Goal: Ask a question

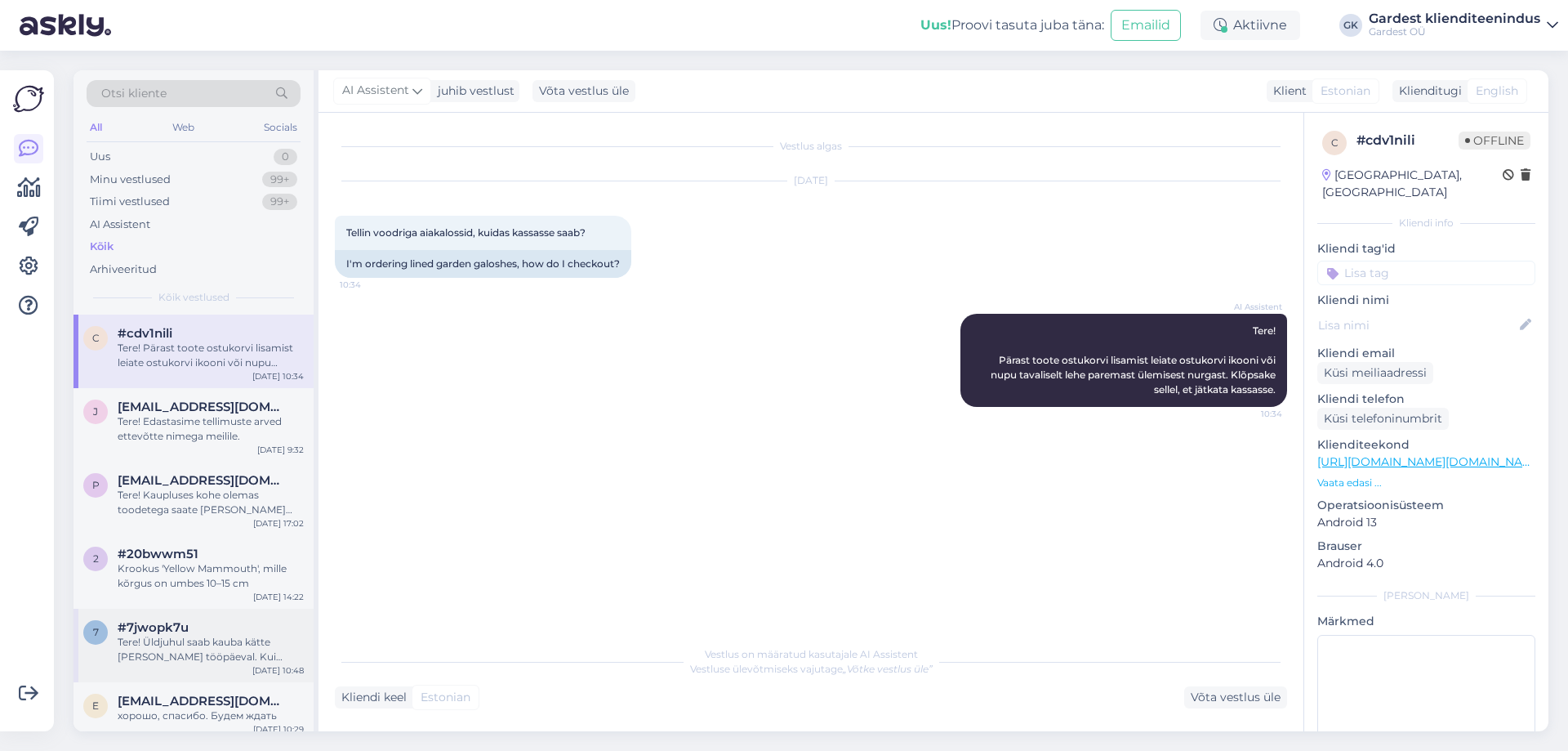
scroll to position [82, 0]
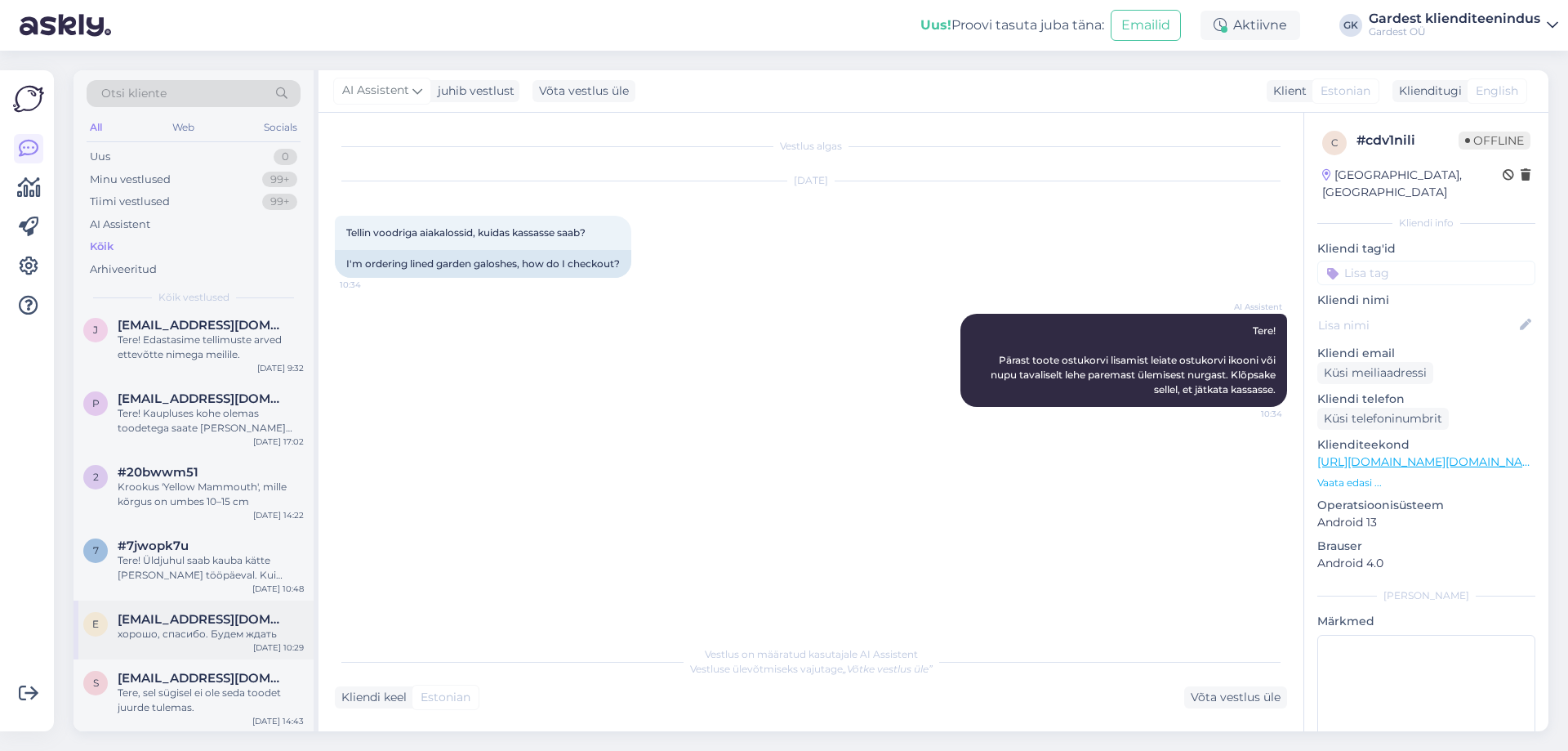
click at [175, 623] on span "[EMAIL_ADDRESS][DOMAIN_NAME]" at bounding box center [202, 619] width 170 height 15
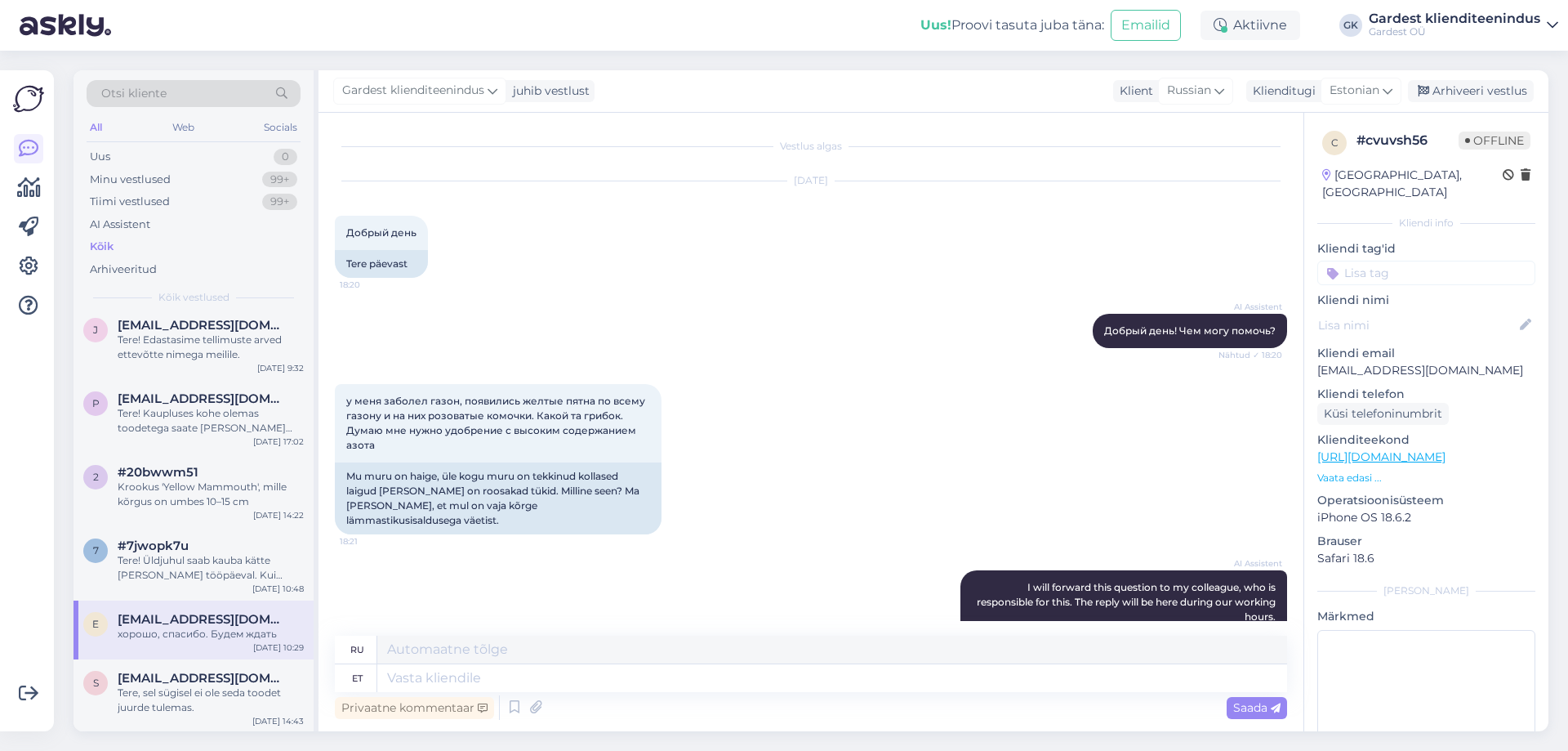
scroll to position [1025, 0]
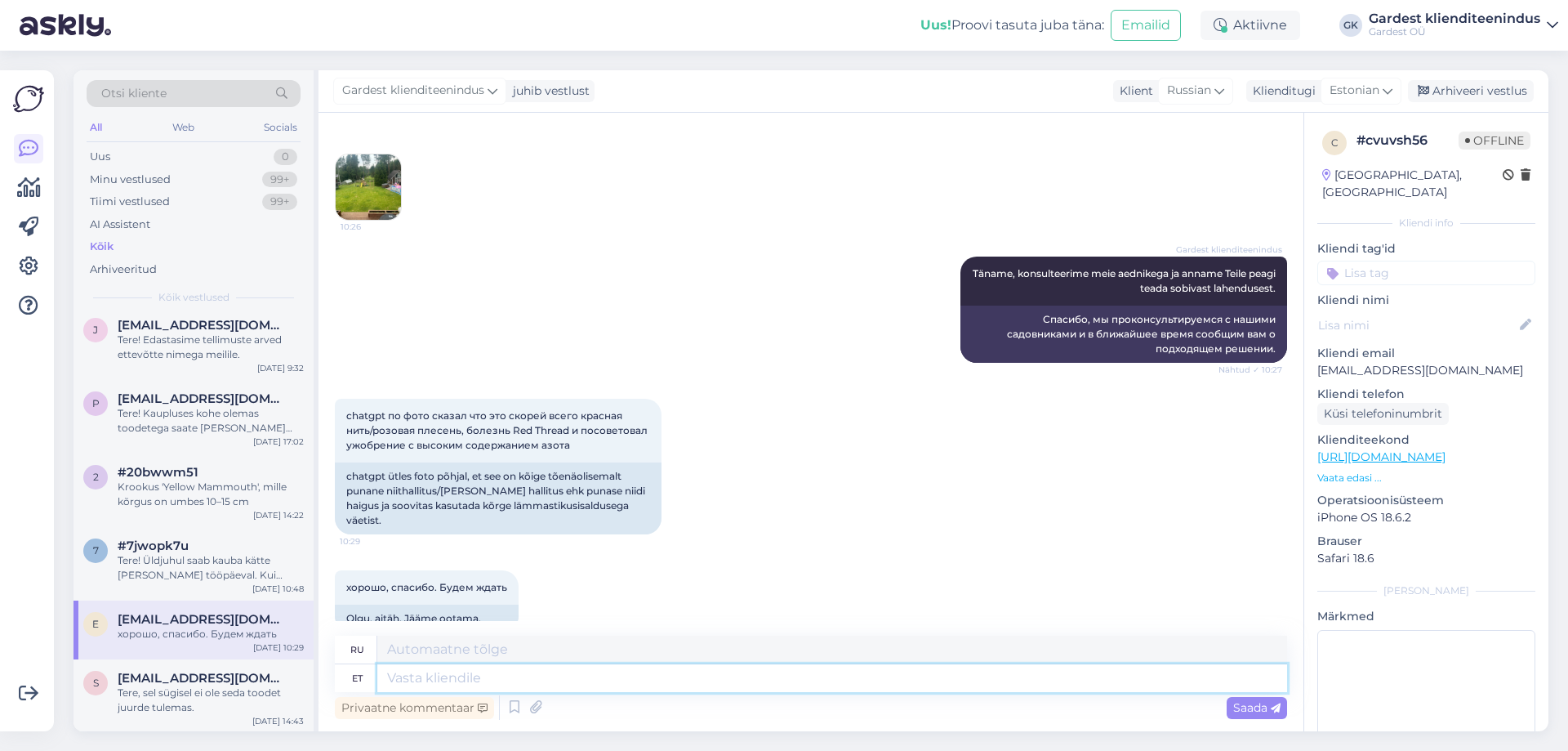
click at [418, 676] on textarea at bounding box center [832, 677] width 910 height 28
type textarea "Tere!"
type textarea "Привет!"
type textarea "Tere! Tegu o"
type textarea "Привет! Действие"
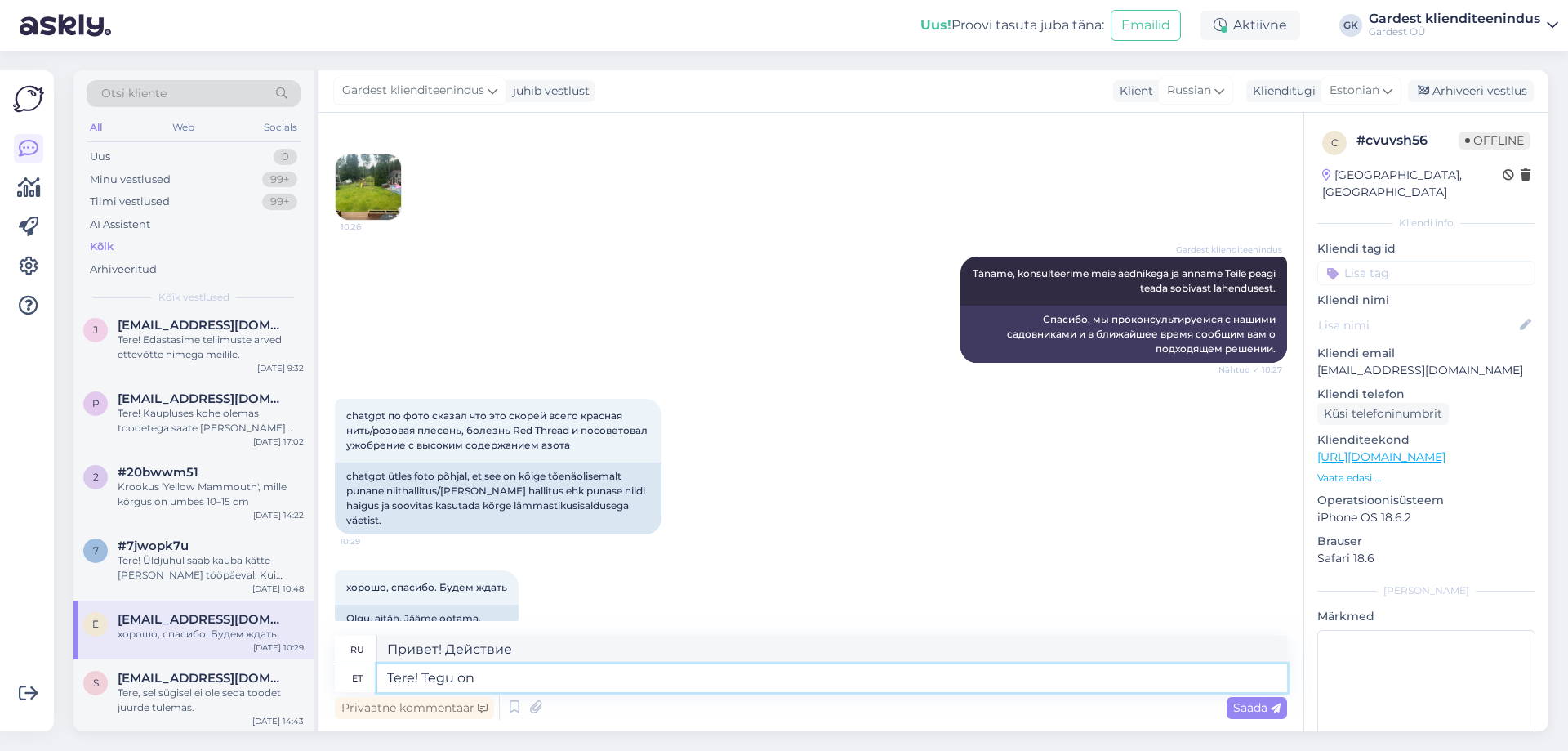
type textarea "Tere! Tegu on"
type textarea "Привет! Это"
type textarea "Tere! Tegu on tundub"
type textarea "Привет! Кажется, это"
paste textarea "Vastu maapinda on näha kuivanud taimede laigud, mis on kaetud kollakasvalge või…"
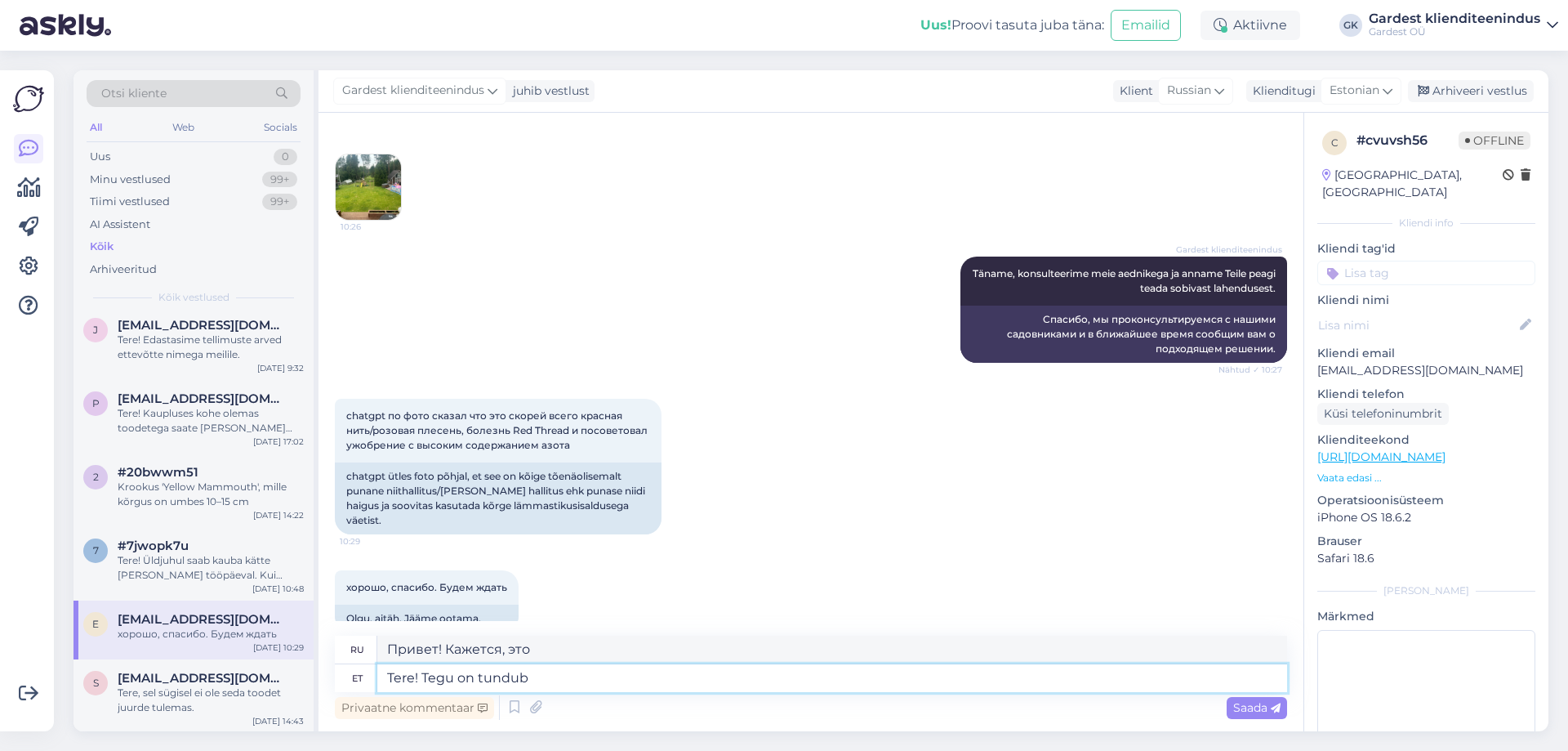
type textarea "Tere! Tegu on tundub Vastu maapinda on näha kuivanud taimede laigud, mis on kae…"
type textarea "Привет! Кажется, на земле лежат участки засохших растений, покрытые желтовато-б…"
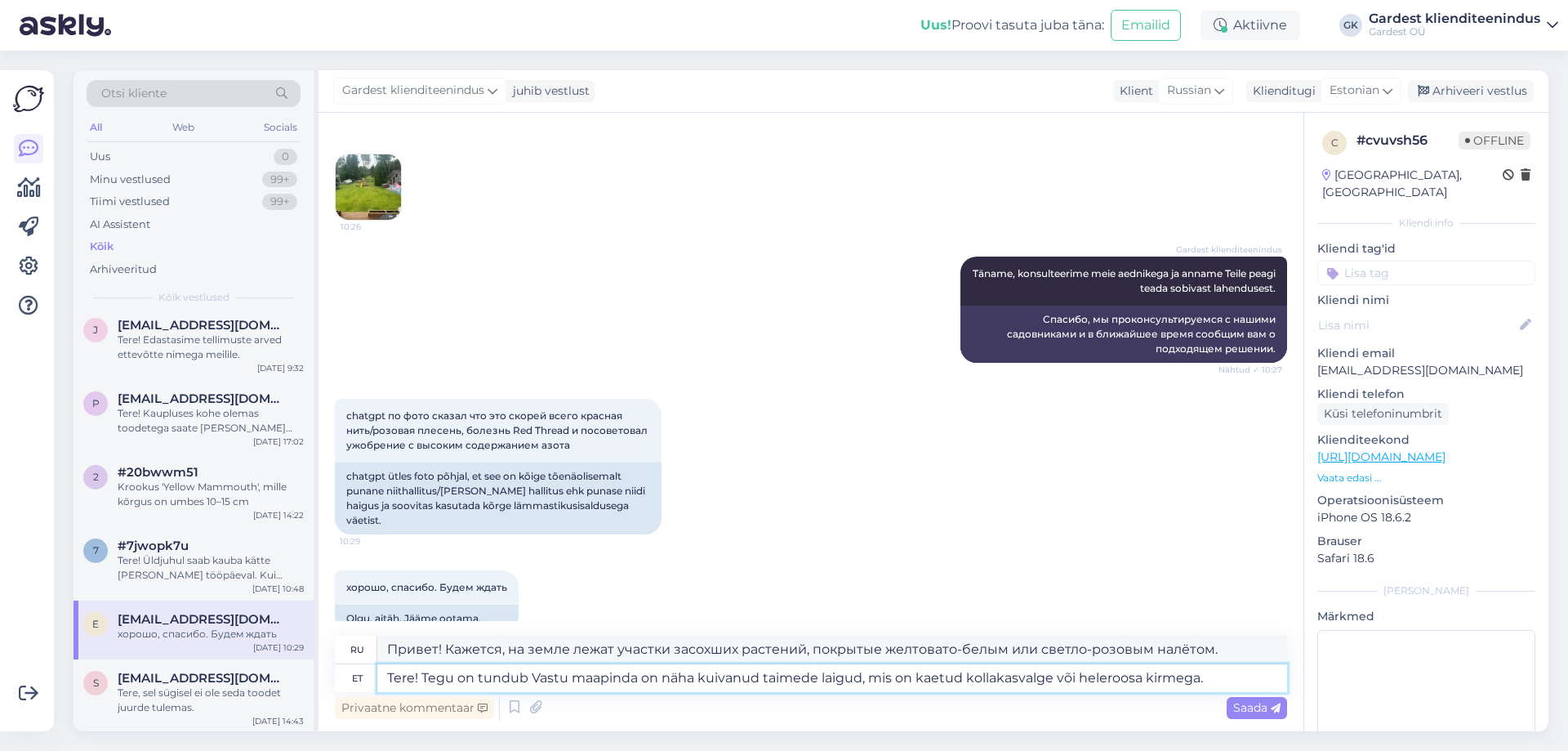
click at [539, 677] on textarea "Tere! Tegu on tundub Vastu maapinda on näha kuivanud taimede laigud, mis on kae…" at bounding box center [832, 677] width 910 height 28
type textarea "Tere! Tegu on tundub astu maapinda on näha kuivanud taimede laigud, mis on kaet…"
type textarea "Привет! Кажется, что, ступая на землю, можно увидеть участки засохших растений,…"
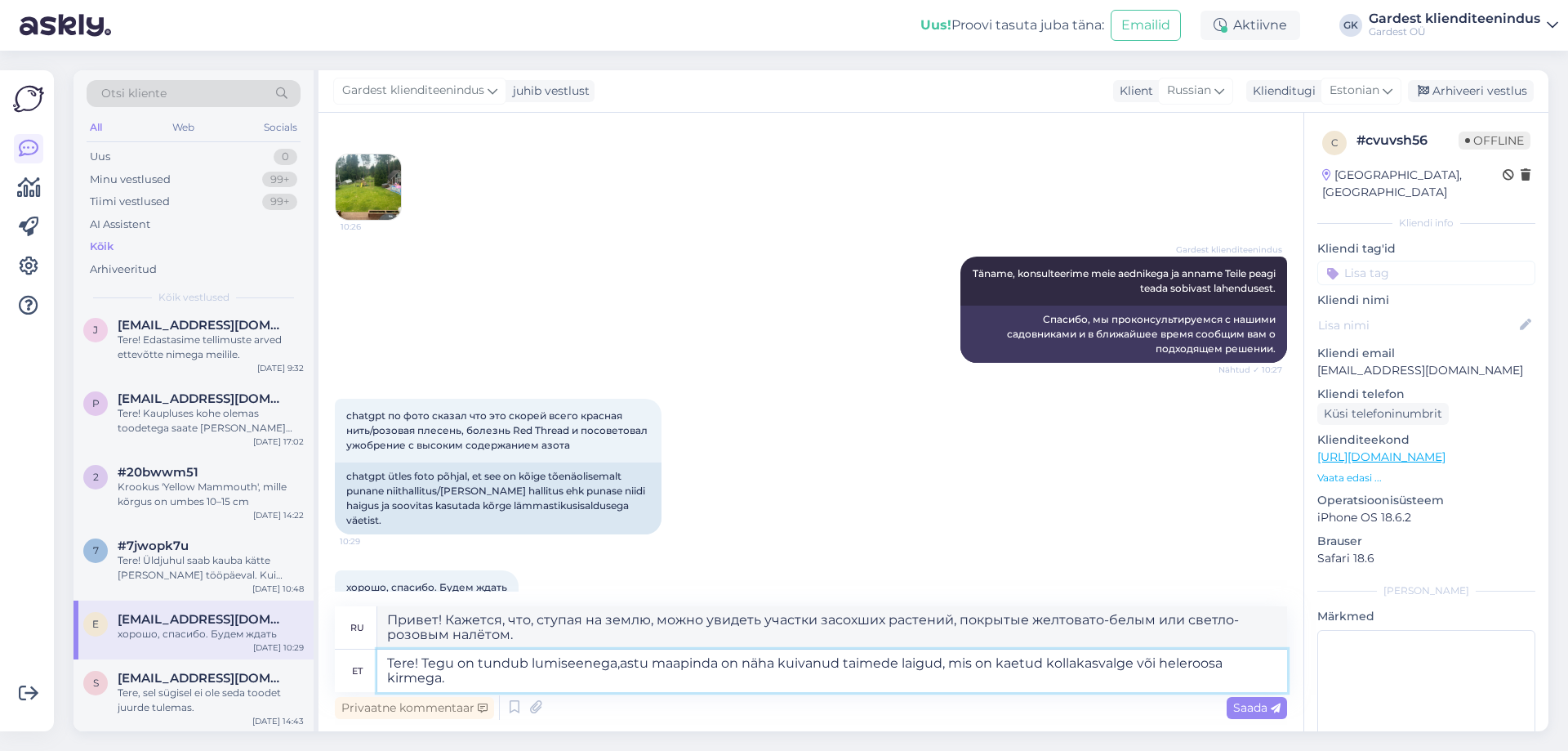
type textarea "Tere! Tegu on tundub lumiseenega, astu maapinda on näha kuivanud taimede laigud…"
type textarea "Привет! Похоже на снежный гриб: наступив на землю, можно увидеть участки засохш…"
type textarea "Tere! Tegu on tundub lumiseenega. astu maapinda on näha kuivanud taimede laigud…"
type textarea "Привет! Похоже на лес снежных грибов: на земле видны участки засохших растений,…"
type textarea "Tere! Tegu on tundub lumiseenega. Vastu maapinda on näha kuivanud taimede laigu…"
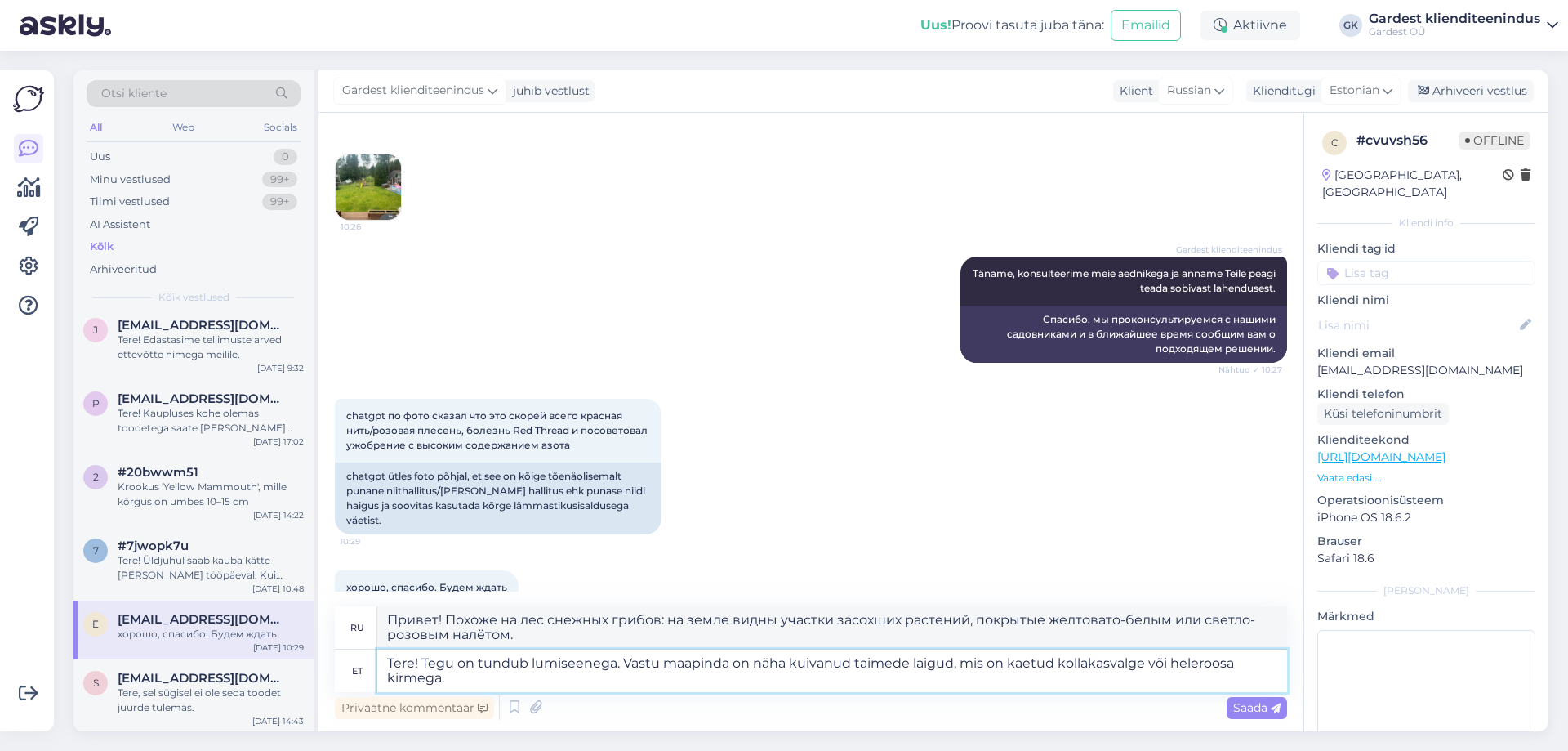
type textarea "Привет! Похоже на снежный гриб. На земле видны участки засохших растений, покры…"
type textarea "Tere! Tegu on tundub lumiseenega, kui vastu maapinda on näha kuivanud taimede l…"
type textarea "Привет! Если рассмотреть на земле участки засохших растений, покрытые желтовато…"
click at [445, 686] on textarea "Tere! Tegu on tundub lumiseenega, kui vastu maapinda on näha kuivanud taimede l…" at bounding box center [832, 670] width 910 height 43
paste textarea "Kahjustunud kohtadele võib puistata ka puutuhka, mis väetab ja hoiab ära seenha…"
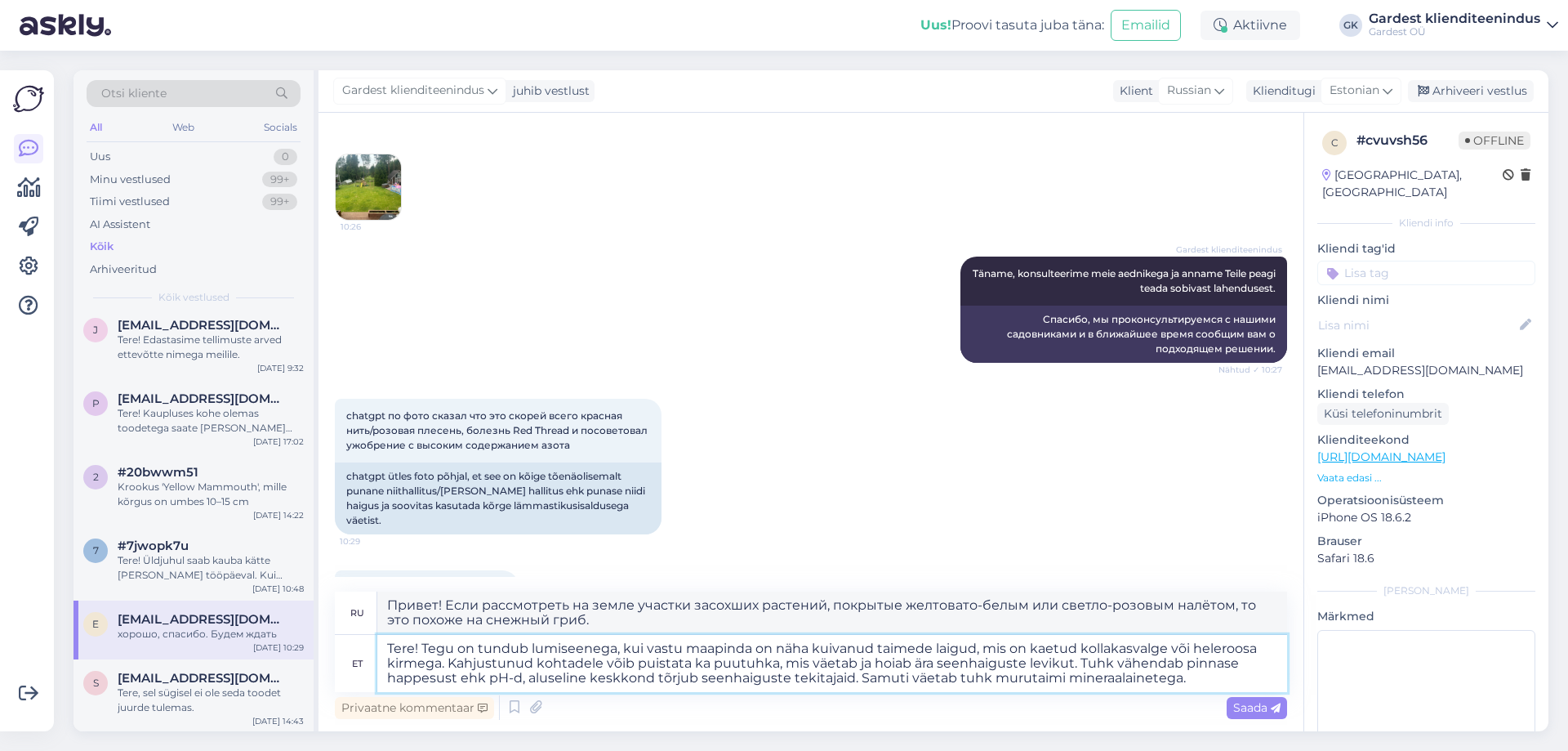
type textarea "Tere! Tegu on tundub lumiseenega, kui vastu maapinda on näha kuivanud taimede l…"
type textarea "Привет! Похоже на снежный гриб: на земле видны участки засохших растений, покры…"
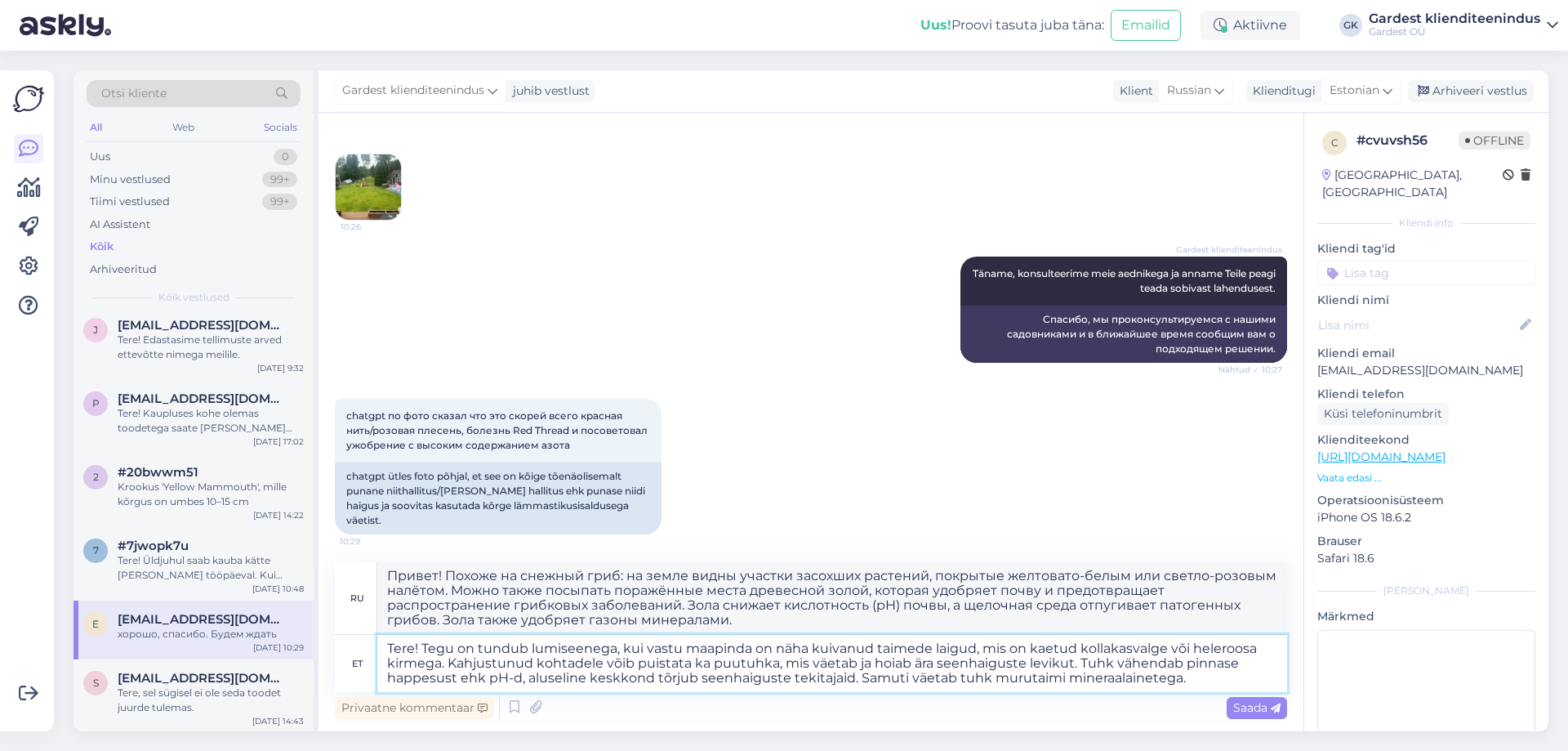
paste textarea "Seenhaigust võib soovi korral tõrjuda ka fungitsiidiga."
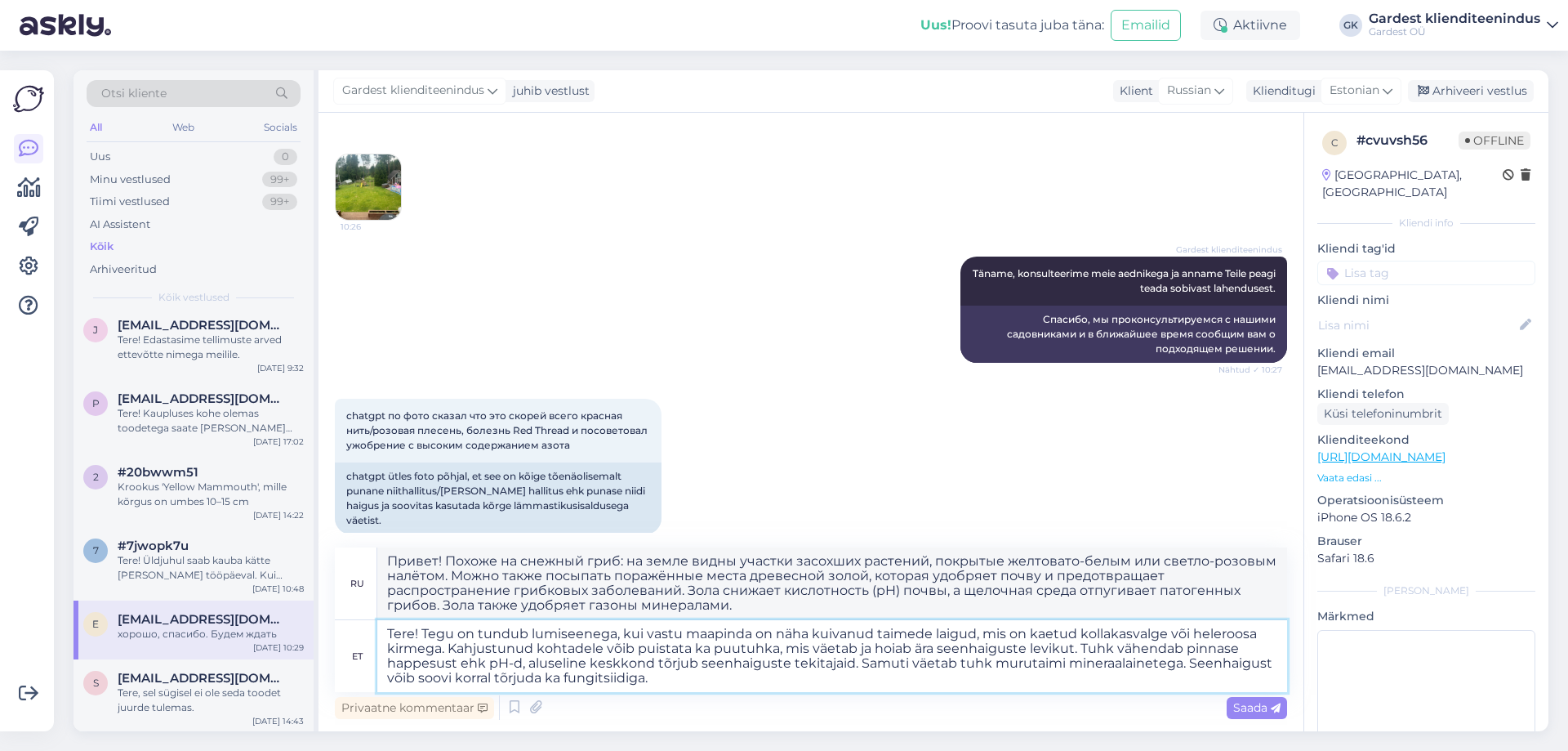
type textarea "Tere! Tegu on tundub lumiseenega, kui vastu maapinda on näha kuivanud taimede l…"
type textarea "Здравствуйте! Похоже на снежный гриб, если на земле видны засохшие пятна растен…"
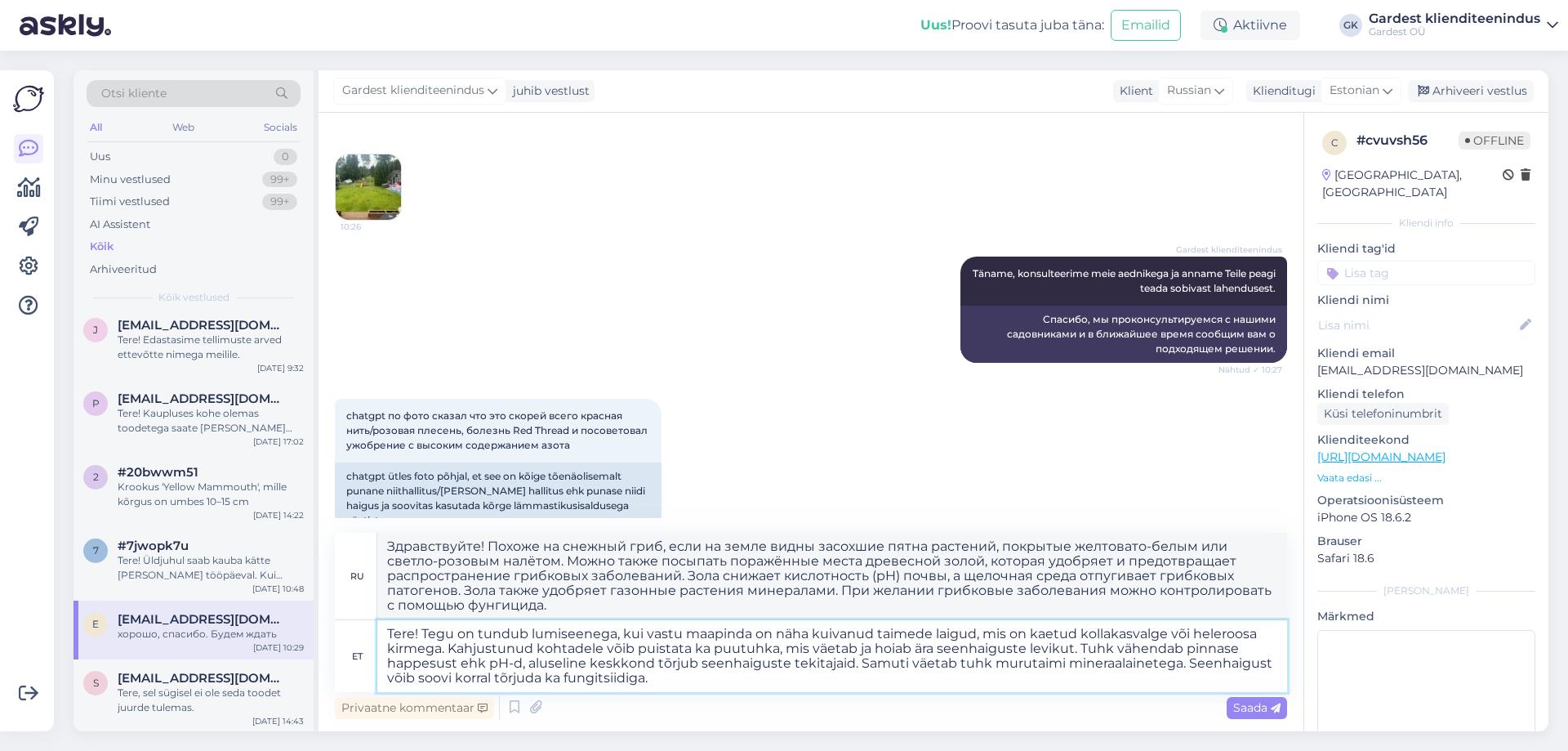
paste textarea "Seenkahjustusega taimejäänused on soovitatav hävitada või aiast ära viia, mitte…"
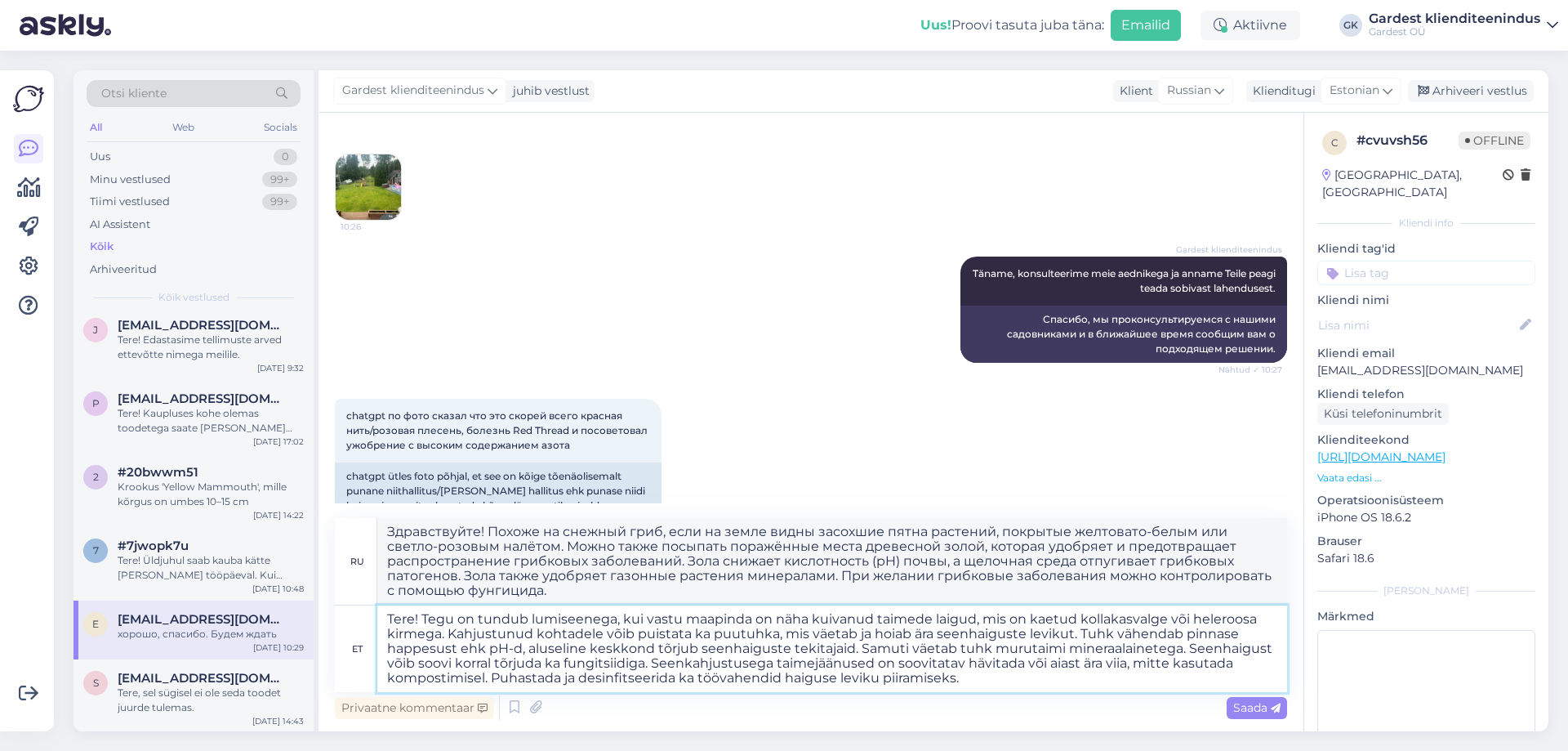
type textarea "Tere! Tegu on tundub lumiseenega, kui vastu maapinda on näha kuivanud taimede l…"
type textarea "Loremipsumdo! Sitame co adipisc elitse: do eiusm tempo incidid utlabore etdolor…"
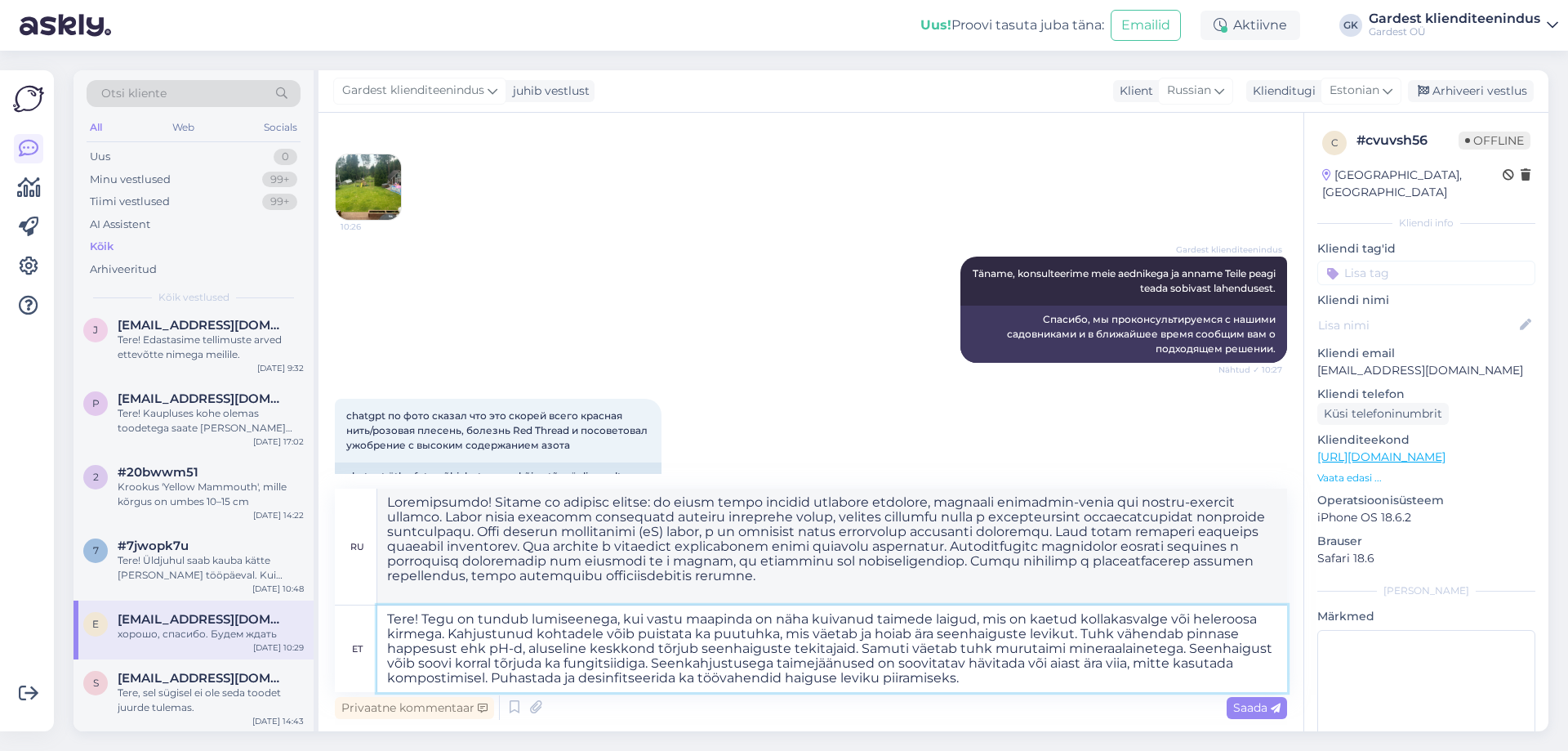
paste textarea "Ulatuslikemate kahjustuste puhul tuleb muru uuendada pinnasevahetusega [PERSON_…"
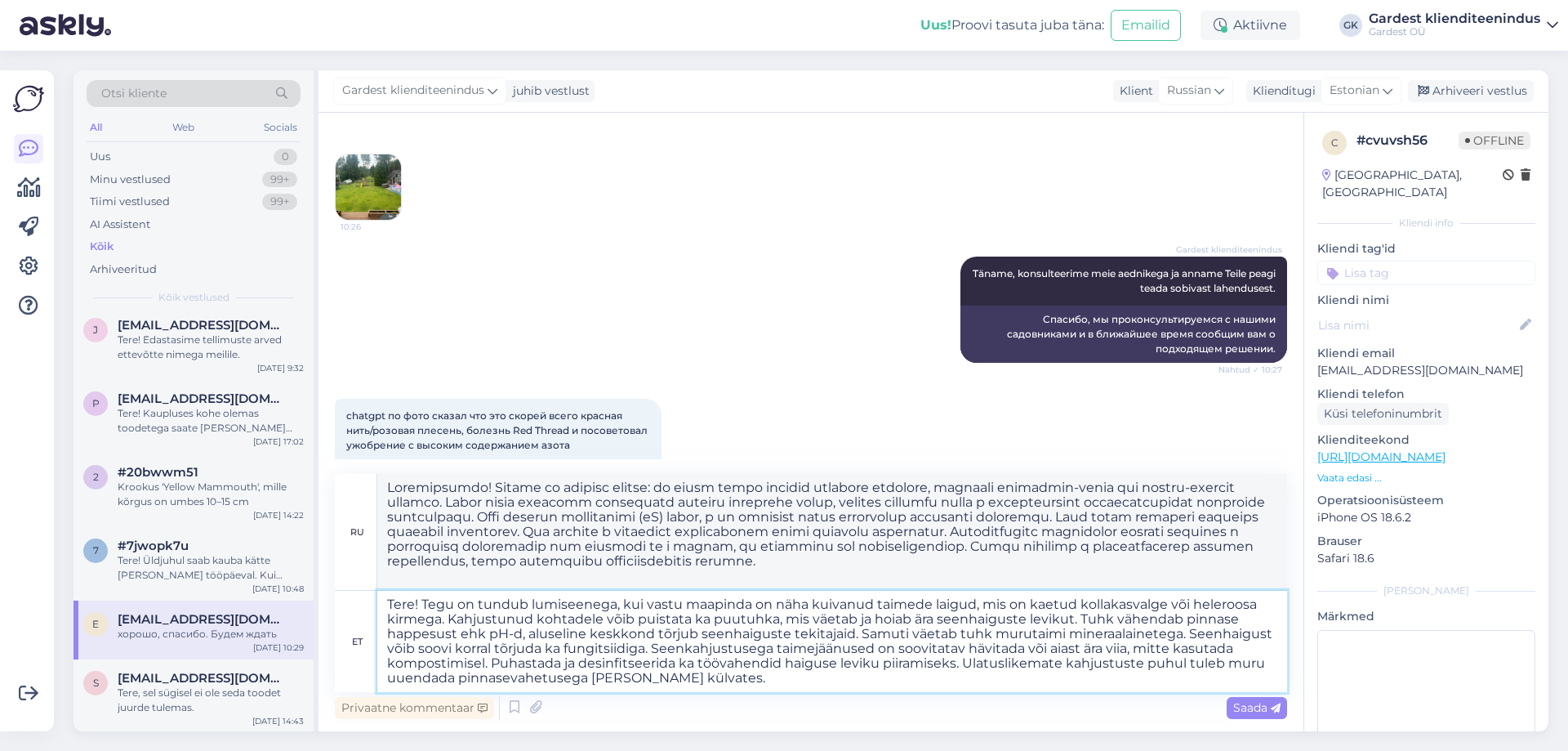
type textarea "Tere! Tegu on tundub lumiseenega, kui vastu maapinda on näha kuivanud taimede l…"
type textarea "Loremipsumdo! Sitame co adipisc elitse, doei te incid utlab etdolor magnaali en…"
paste textarea "Lumiseene vältimiseks õhustada muru, riisuda kokku hävinud taimed ning väetada."
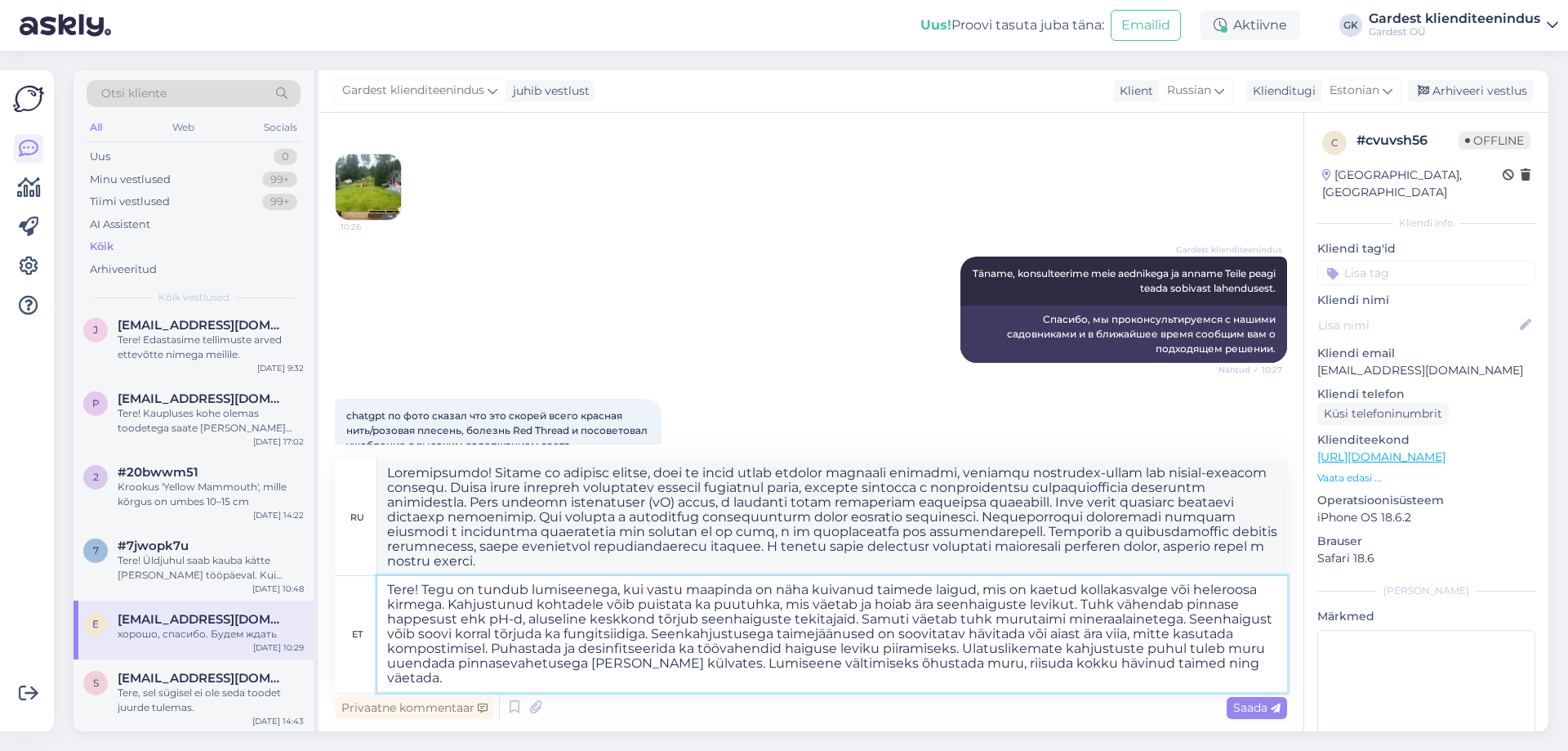
type textarea "Tere! Tegu on tundub lumiseenega, kui vastu maapinda on näha kuivanud taimede l…"
type textarea "Loremipsumdo! Sitame co adipisc elitse, doei te incid utlab etdolor magnaali en…"
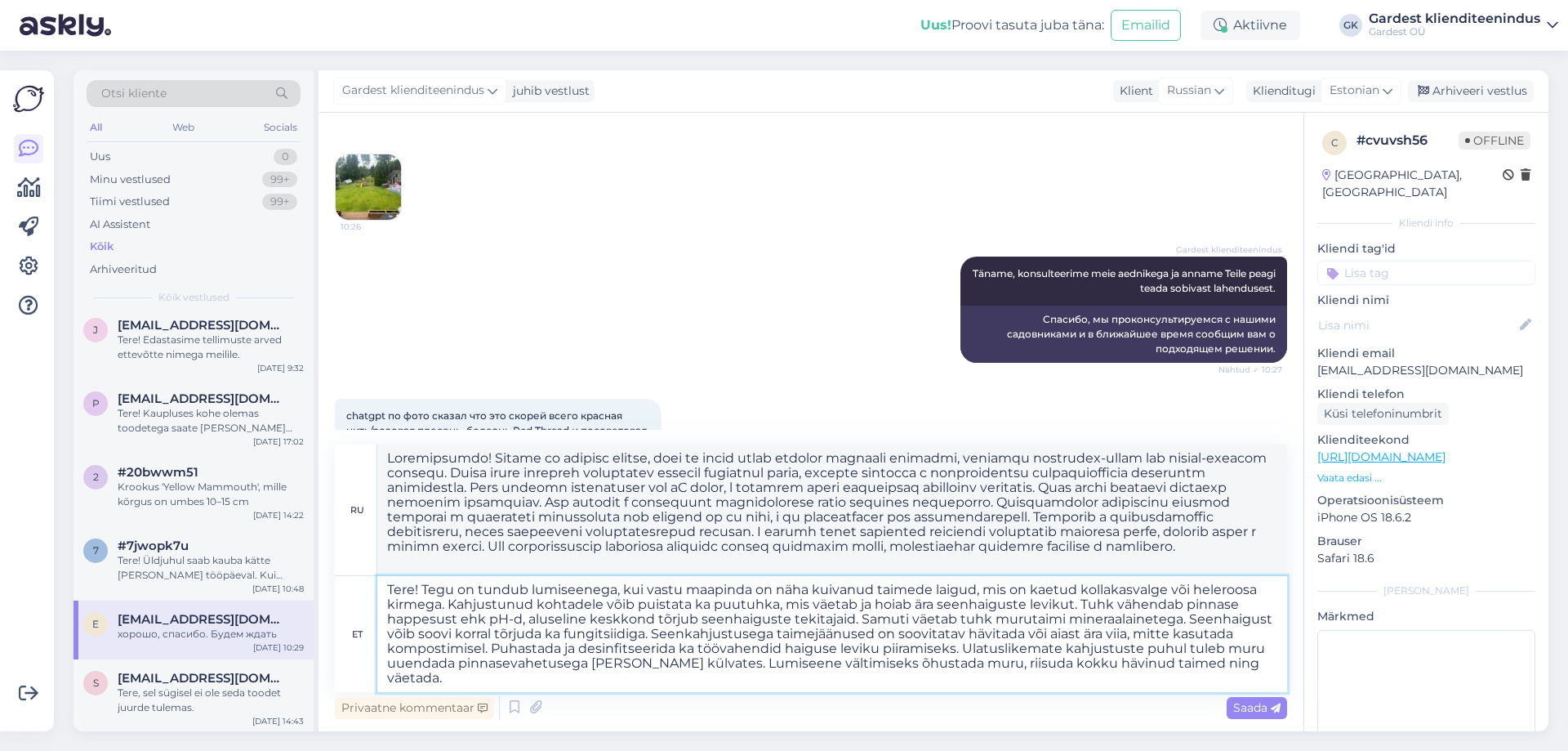
paste textarea "Sügisväetamine hiljemalt augusti keskel, et suurendada talvekindlust."
type textarea "Tere! Tegu on tundub lumiseenega, kui vastu maapinda on näha kuivanud taimede l…"
type textarea "Loremipsumdo! Sitame co adipisc elitse, doei te incidi utlab etdolore magnaali …"
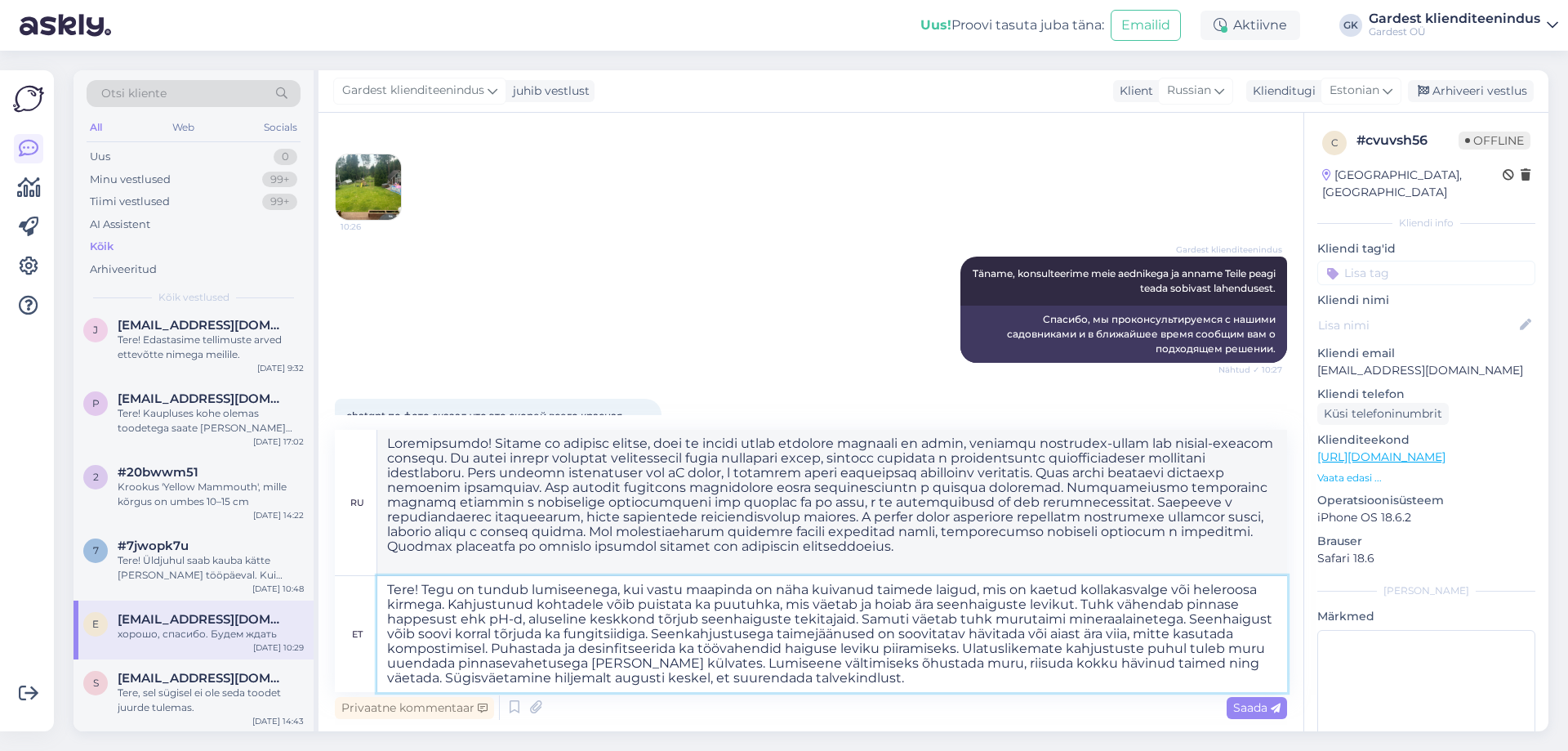
paste textarea "Mitte kasutada liigse lämmastikusisaldusega väetist."
type textarea "Tere! Tegu on tundub lumiseenega, kui vastu maapinda on näha kuivanud taimede l…"
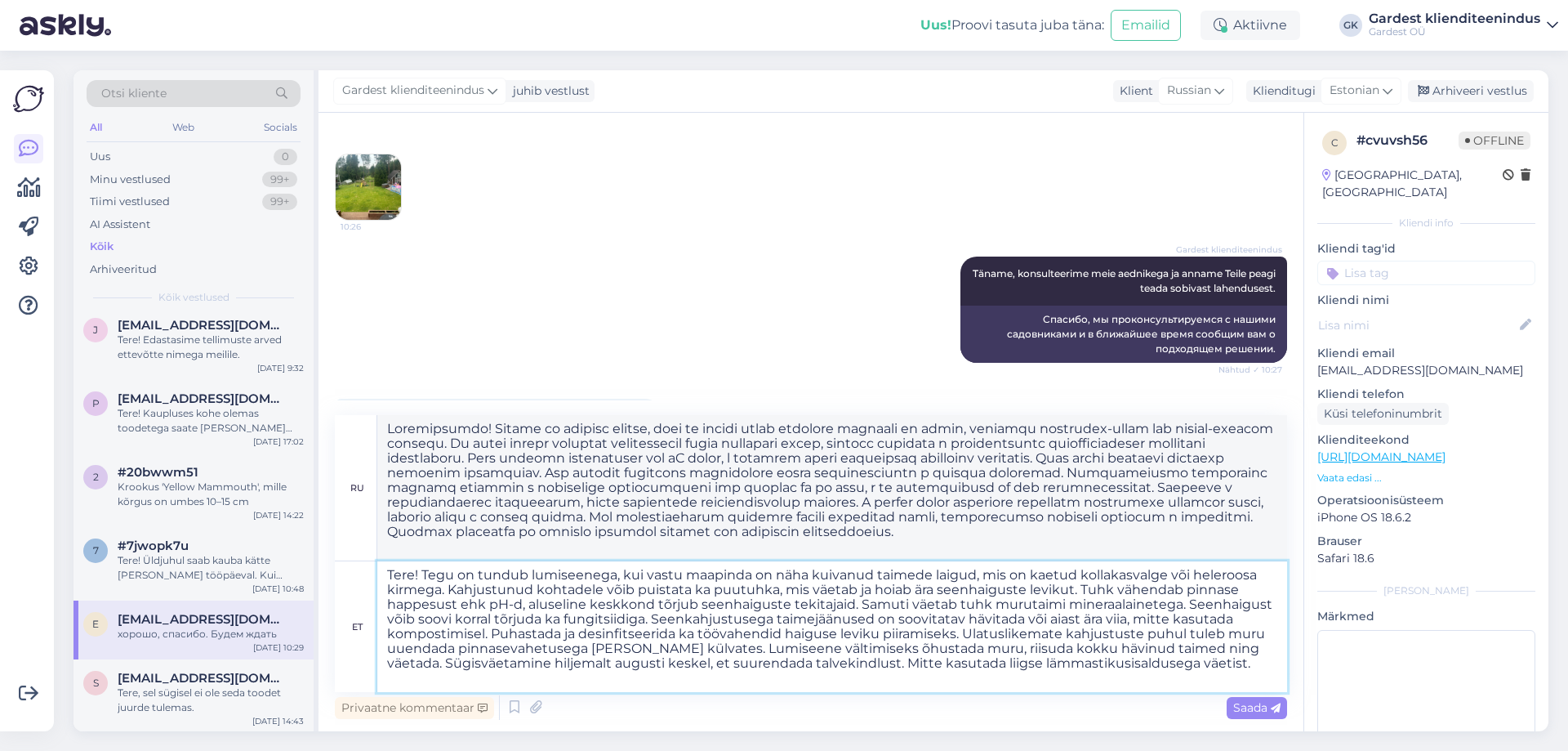
type textarea "Loremipsumdo! Sitame, con adipisc elitse, doei te incidi utlab etdolore magnaal…"
click at [1129, 573] on textarea "Tere! Tegu on tundub lumiseenega, kui vastu maapinda on näha kuivanud taimede l…" at bounding box center [832, 626] width 910 height 130
type textarea "Tere! Tegu on tundub lumiseenega, kui vastu maapinda on näha kuivanud taimede l…"
type textarea "Loremipsumdo! Sitame co adipisc elitse, doei te incid utlab etdolor magnaali en…"
type textarea "Tere! Tegu on tundub lumiseenega, kui vastu maapinda on näha kuivanud taimede l…"
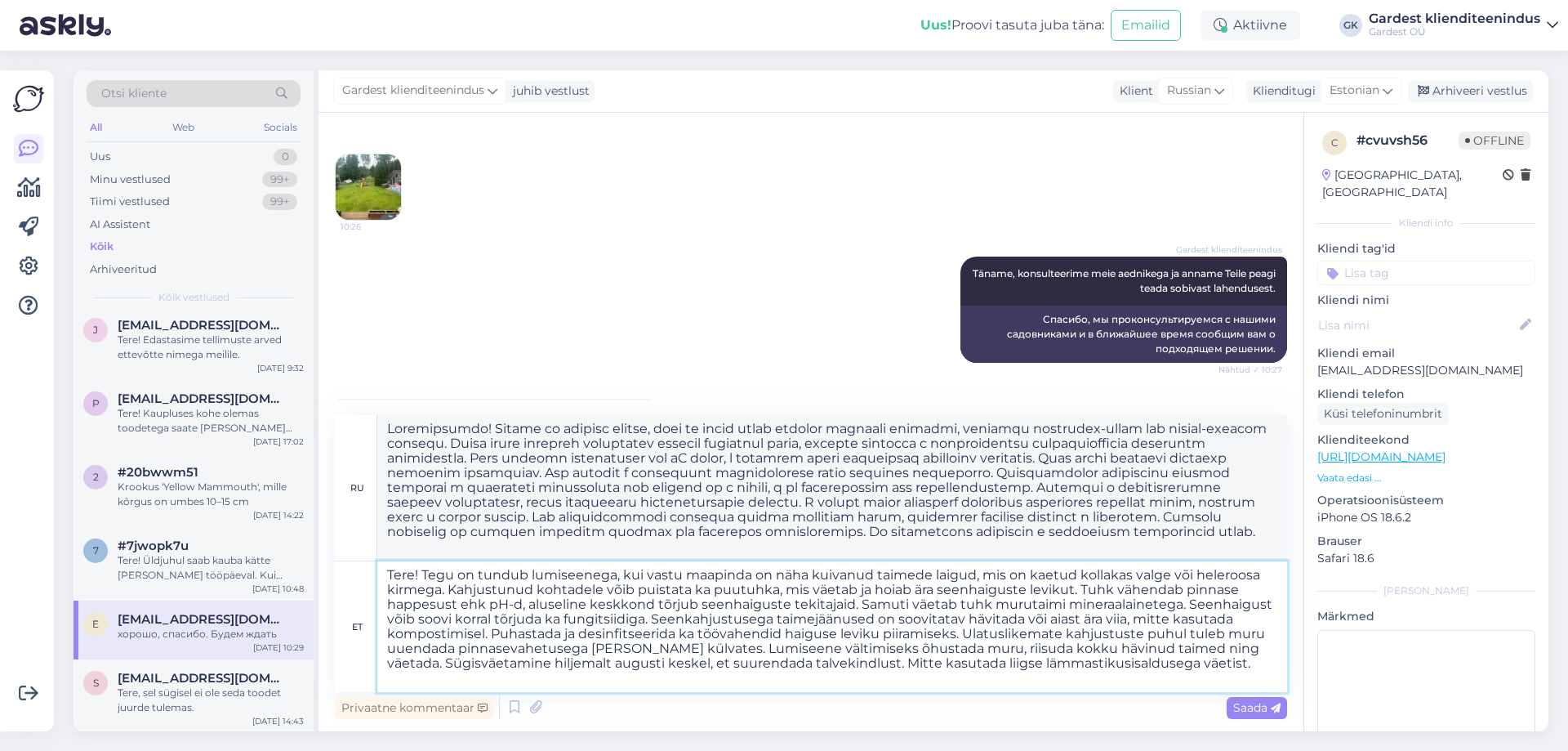
click at [1269, 600] on textarea "Tere! Tegu on tundub lumiseenega, kui vastu maapinda on näha kuivanud taimede l…" at bounding box center [832, 626] width 910 height 130
click at [1252, 706] on span "Saada" at bounding box center [1258, 707] width 48 height 15
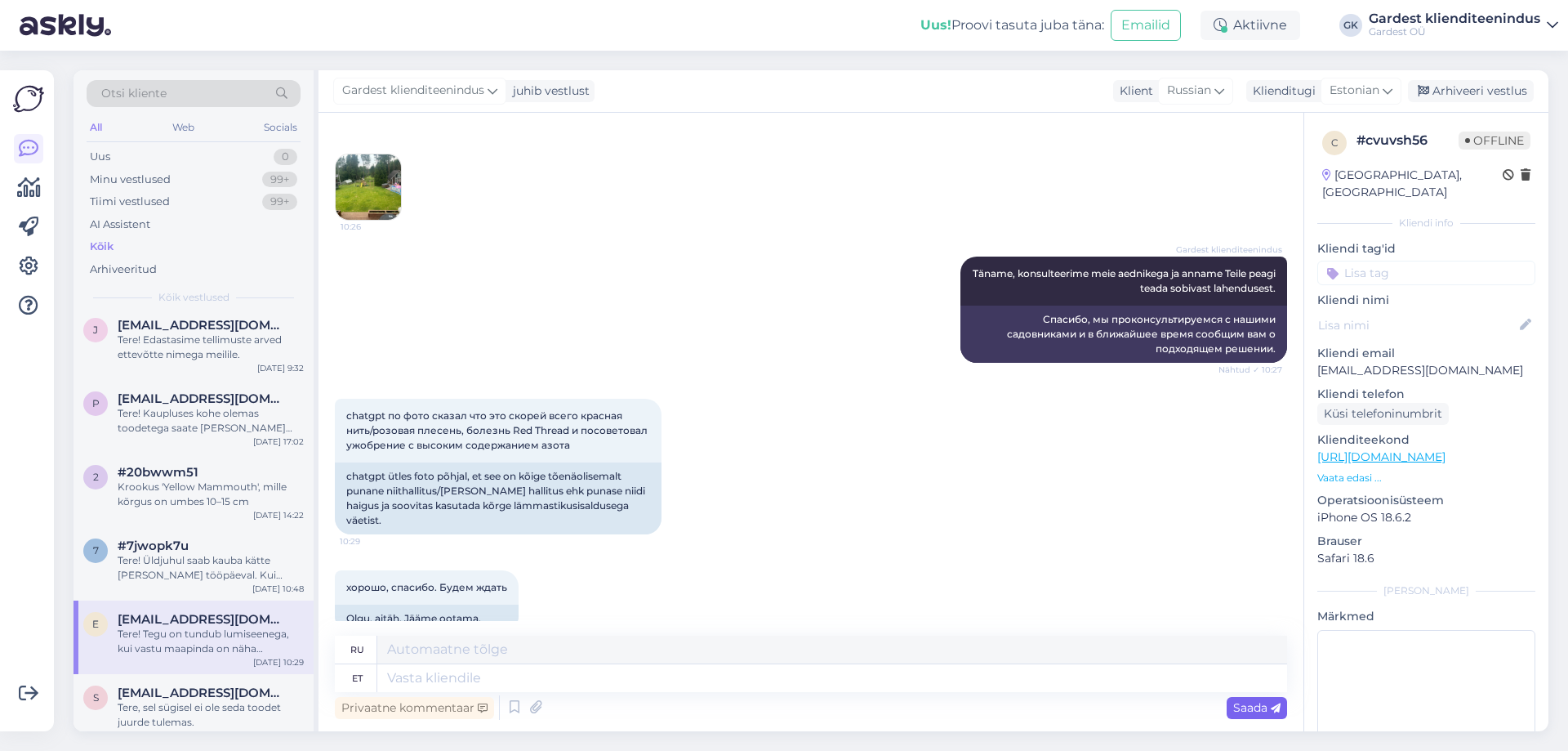
scroll to position [1671, 0]
